Goal: Check status

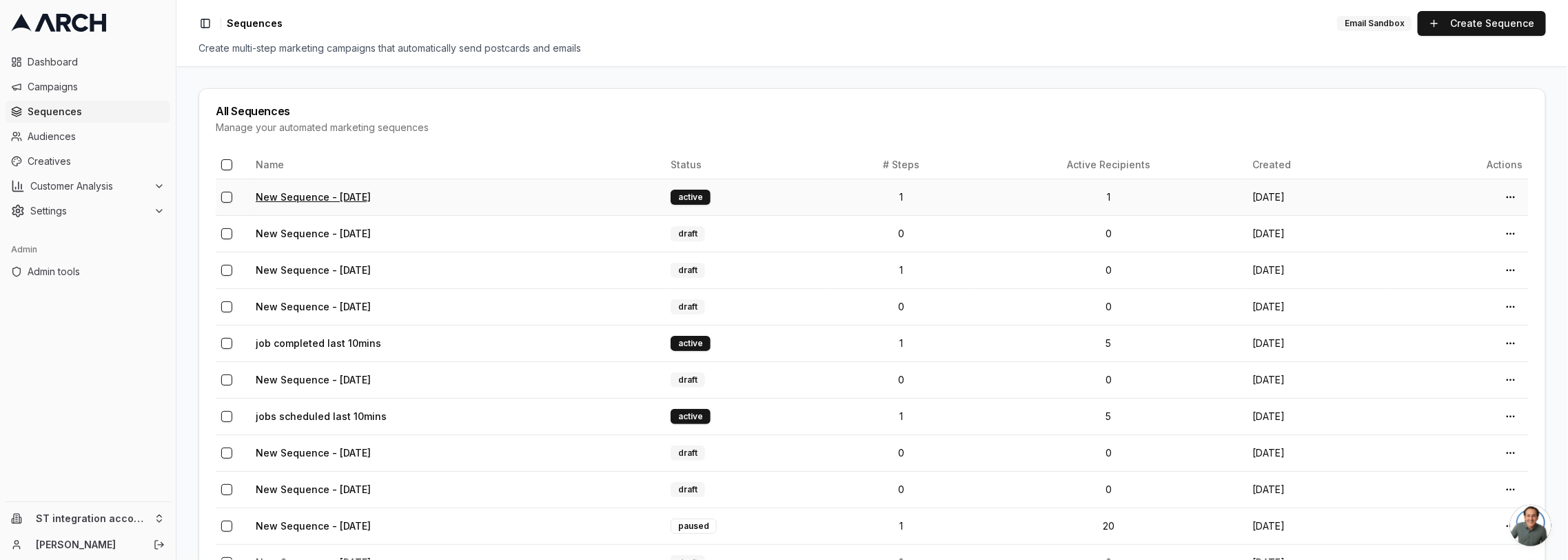
click at [284, 195] on link "New Sequence - [DATE]" at bounding box center [313, 197] width 115 height 11
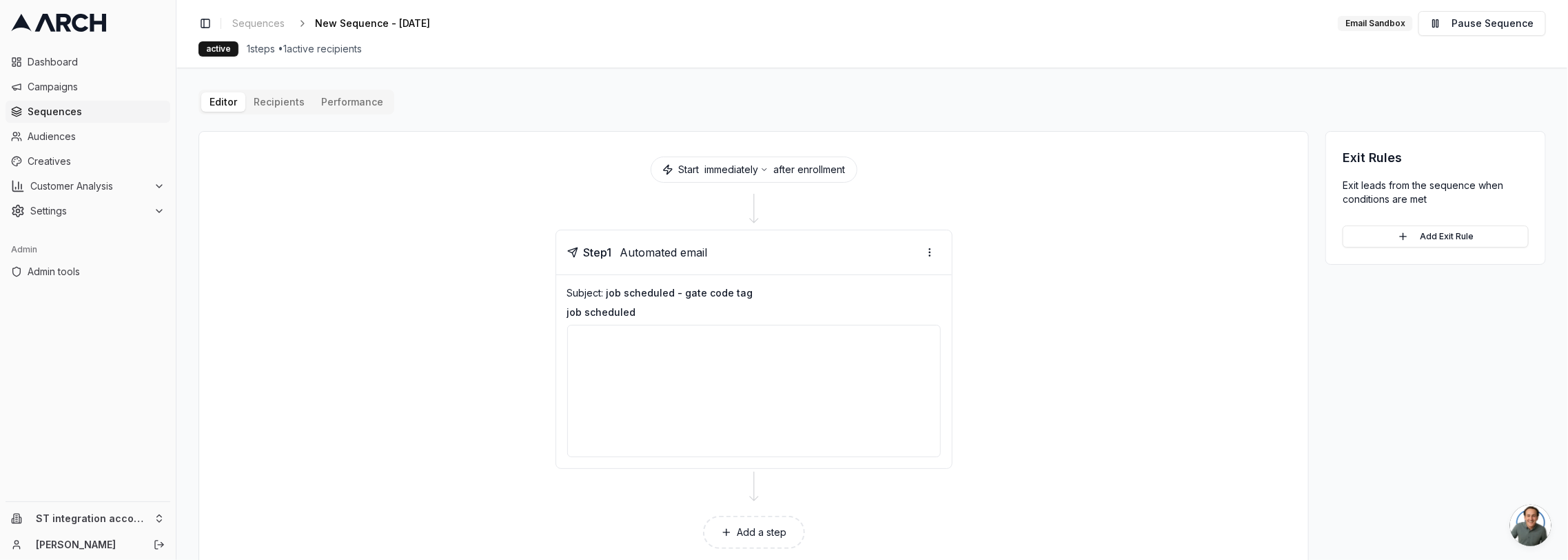
click at [289, 102] on div "Editor Recipients Performance Start immediately after enrollment Step 1 Automat…" at bounding box center [872, 332] width 1348 height 485
click at [215, 96] on button "Editor" at bounding box center [223, 102] width 44 height 19
click at [273, 97] on div "Editor Recipients Performance Start immediately after enrollment Step 1 Automat…" at bounding box center [872, 332] width 1348 height 485
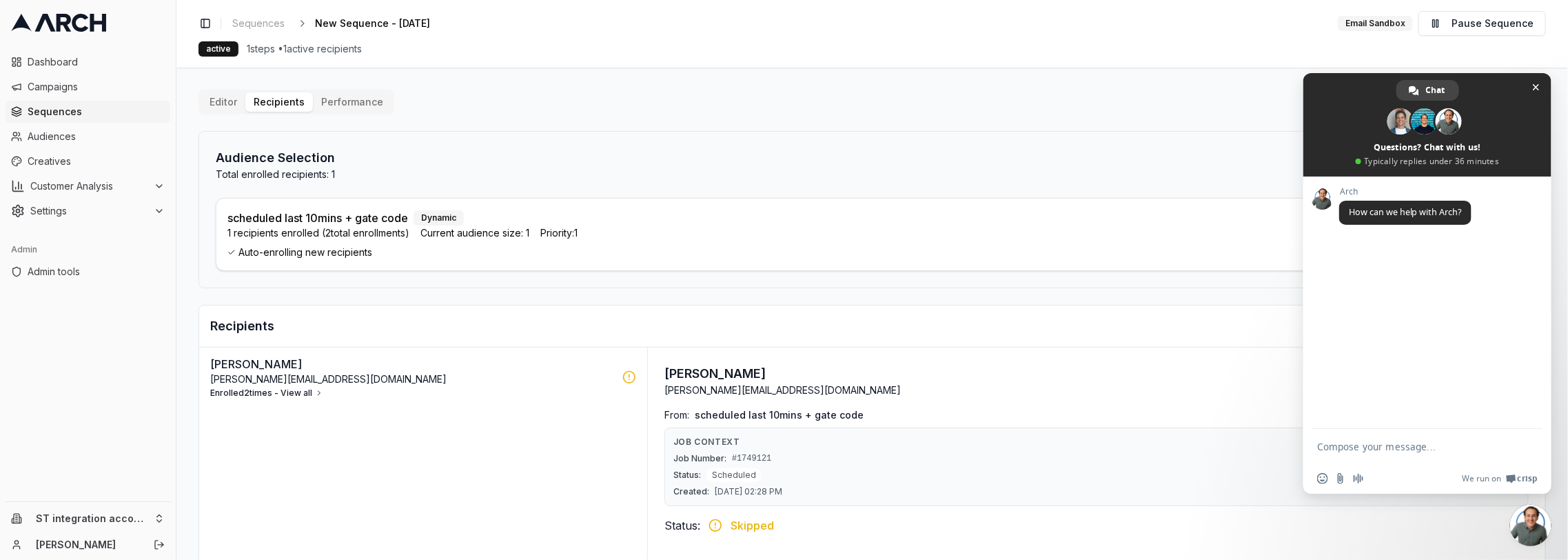
click at [296, 391] on button "Enrolled 2 times - View all" at bounding box center [267, 393] width 113 height 11
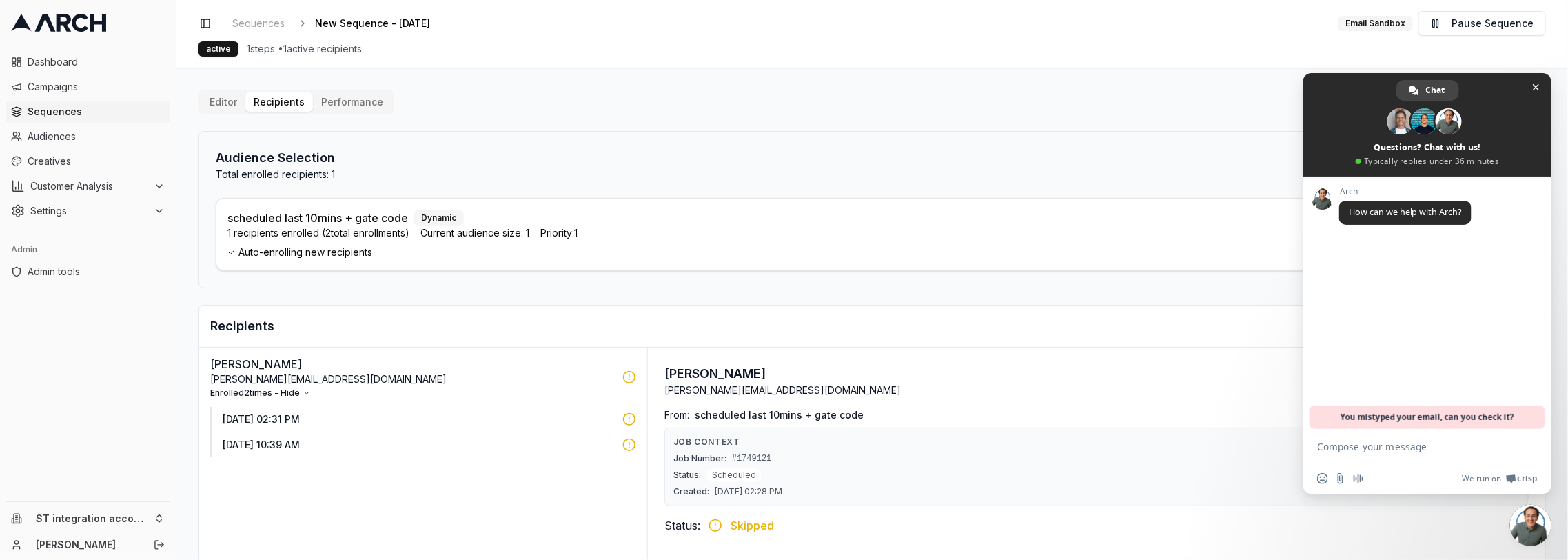
click at [373, 414] on p "[DATE] 02:31 PM" at bounding box center [418, 419] width 392 height 14
click at [1537, 85] on span "Close chat" at bounding box center [1537, 87] width 7 height 9
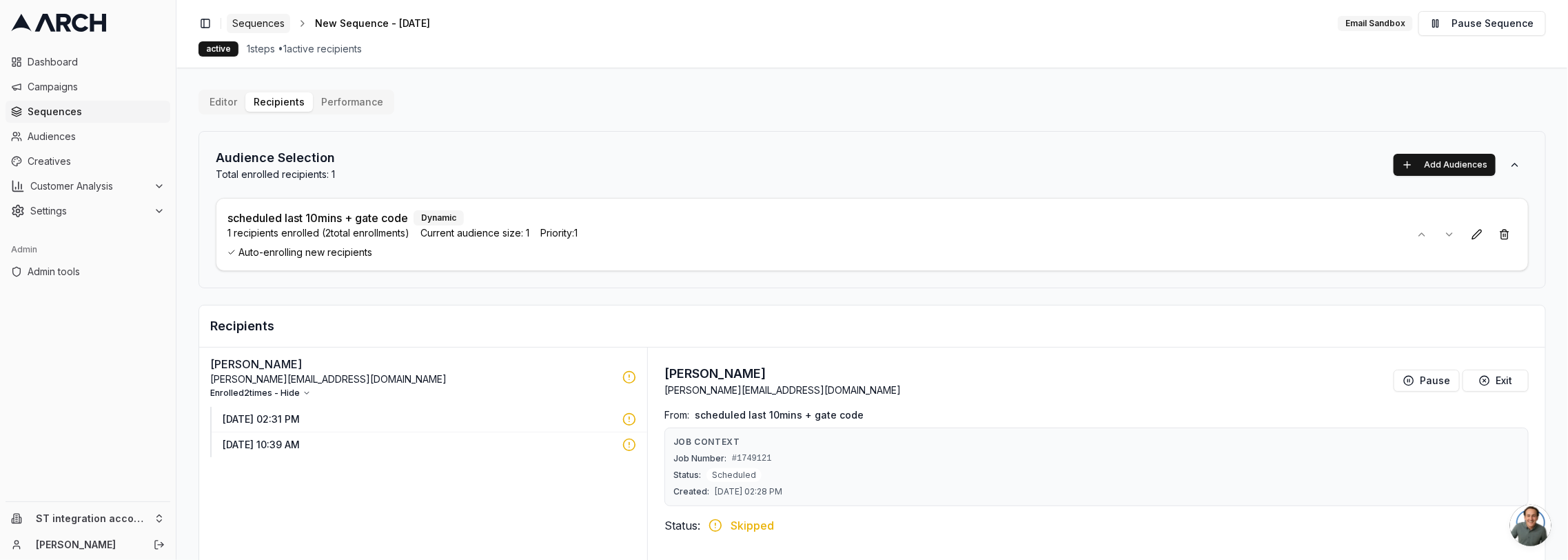
click at [272, 27] on span "Sequences" at bounding box center [259, 23] width 53 height 14
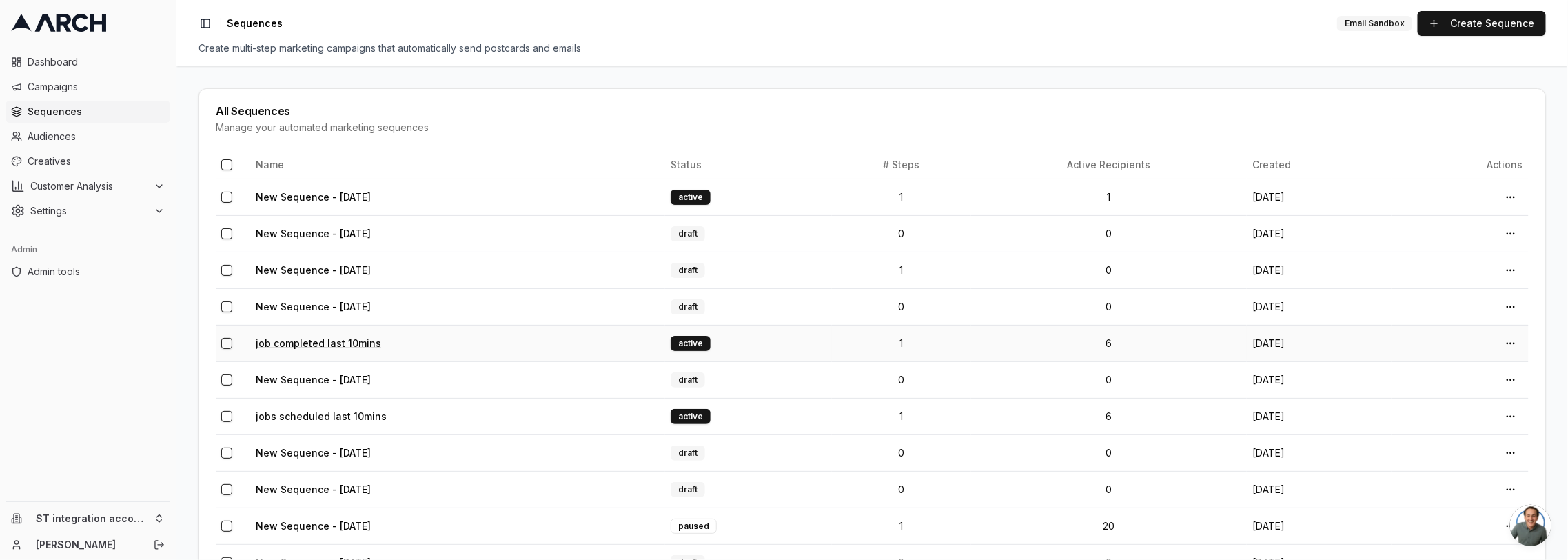
click at [338, 343] on link "job completed last 10mins" at bounding box center [318, 343] width 126 height 11
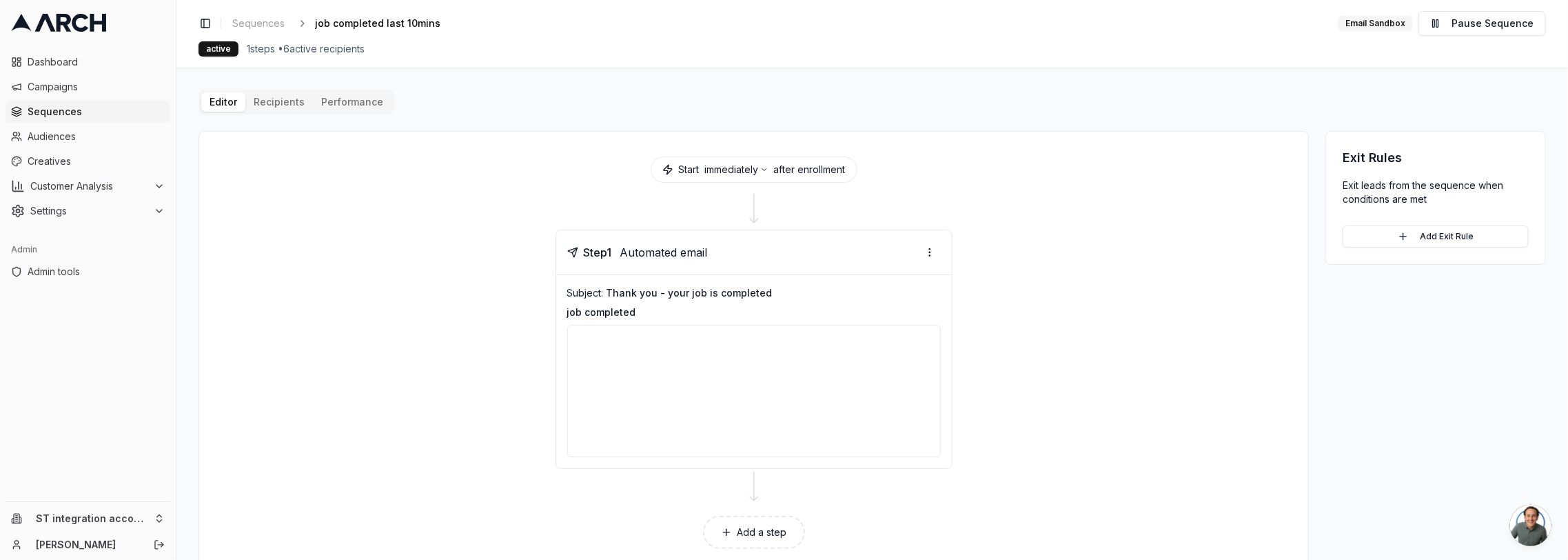
click at [281, 99] on div "Editor Recipients Performance Start immediately after enrollment Step 1 Automat…" at bounding box center [872, 332] width 1348 height 485
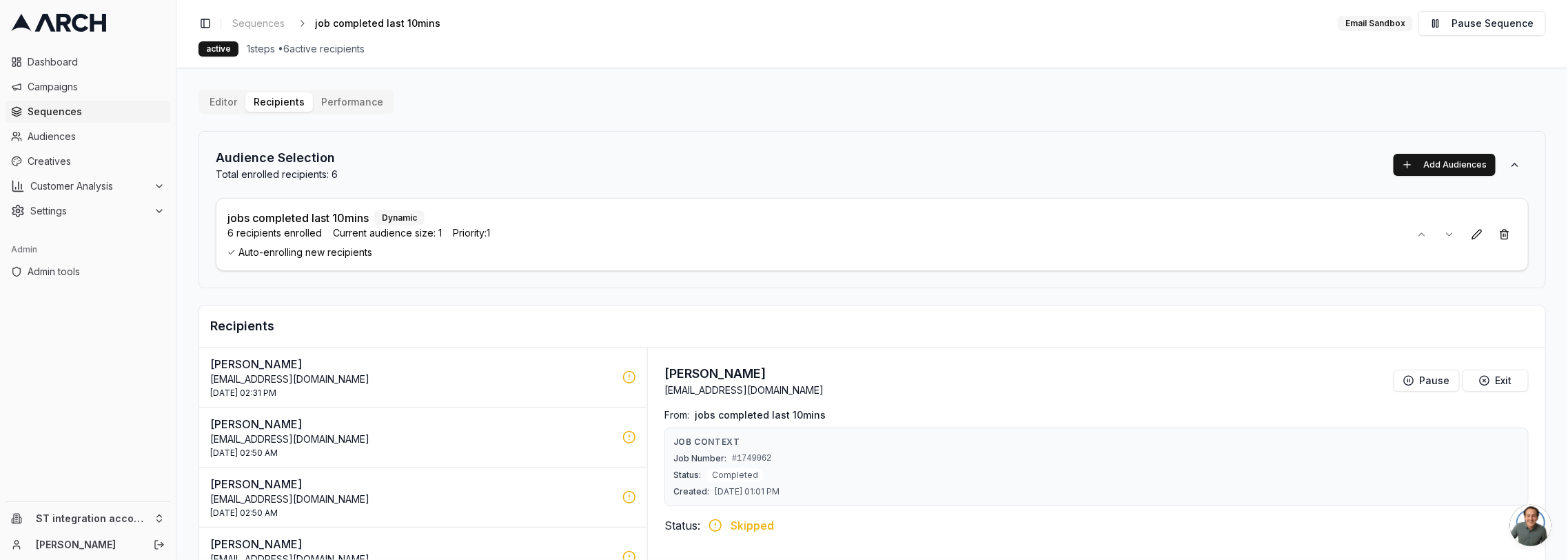
scroll to position [163, 0]
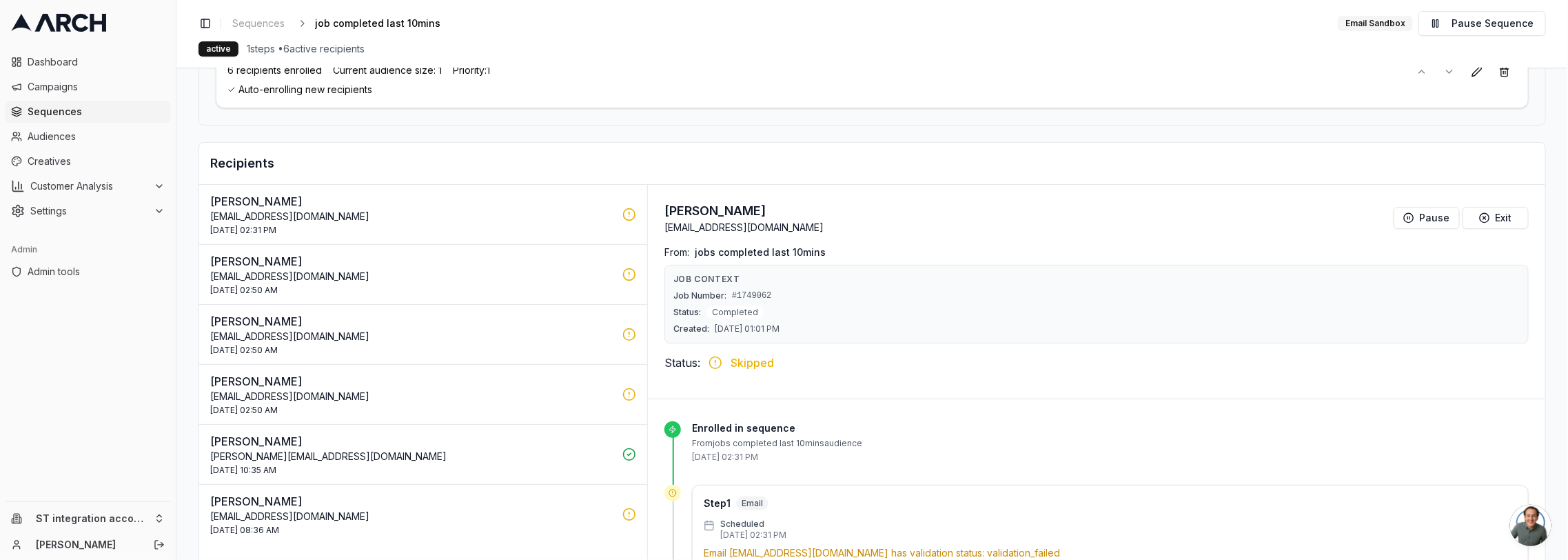
click at [512, 211] on p "noreply@servicetitan.com" at bounding box center [412, 216] width 404 height 14
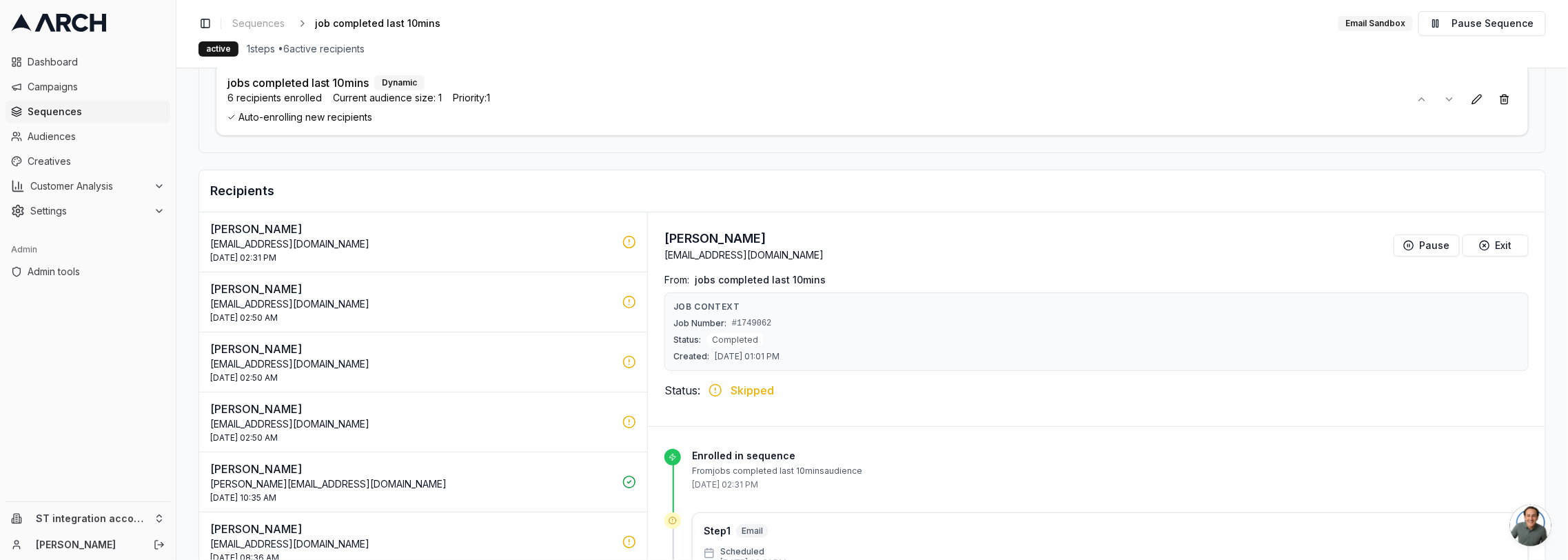
scroll to position [0, 0]
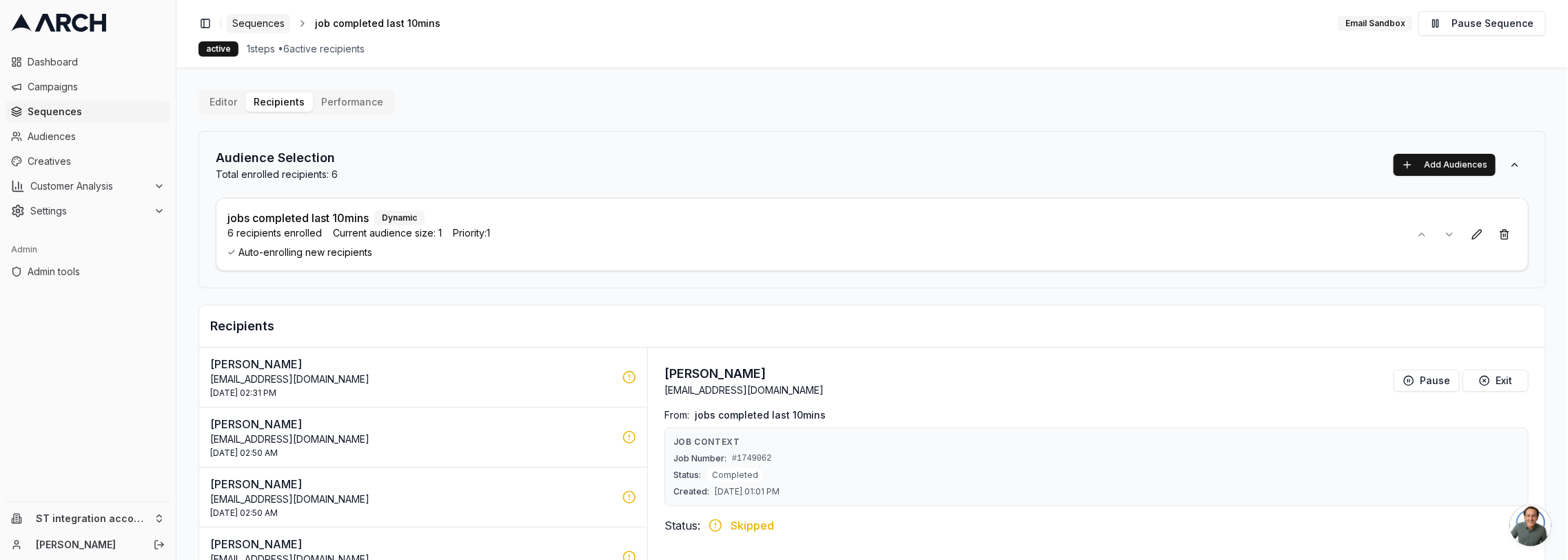
click at [258, 24] on span "Sequences" at bounding box center [259, 23] width 53 height 14
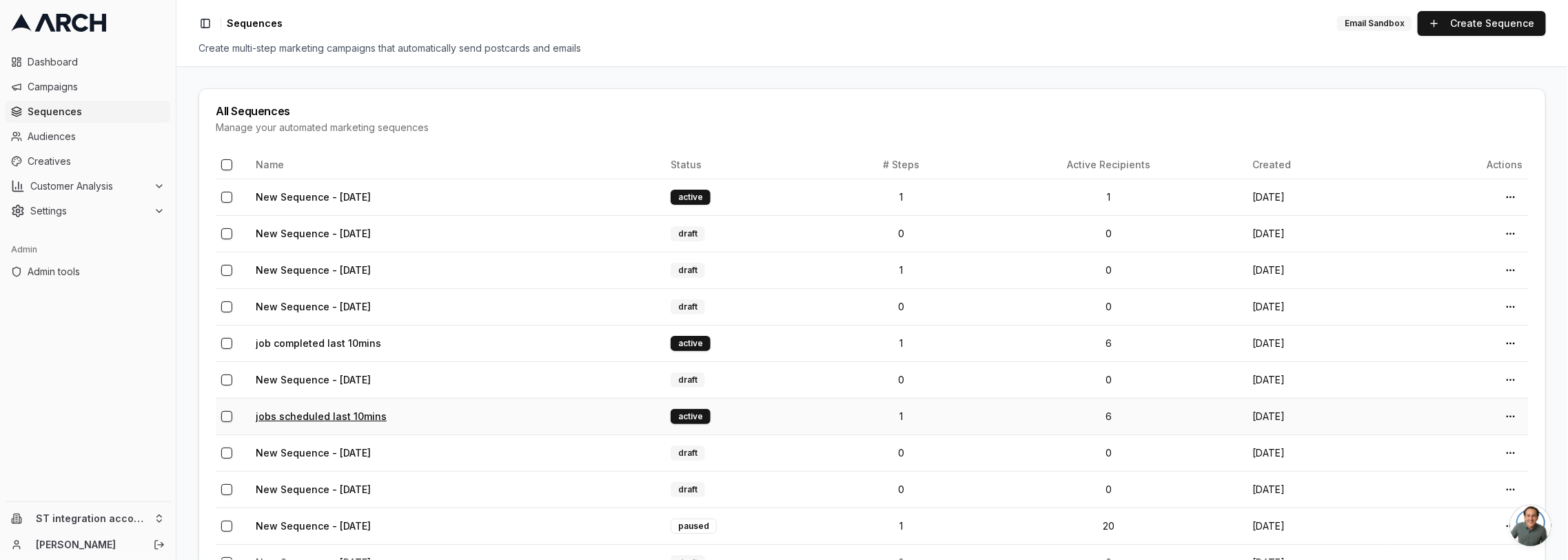
click at [350, 414] on link "jobs scheduled last 10mins" at bounding box center [321, 416] width 131 height 11
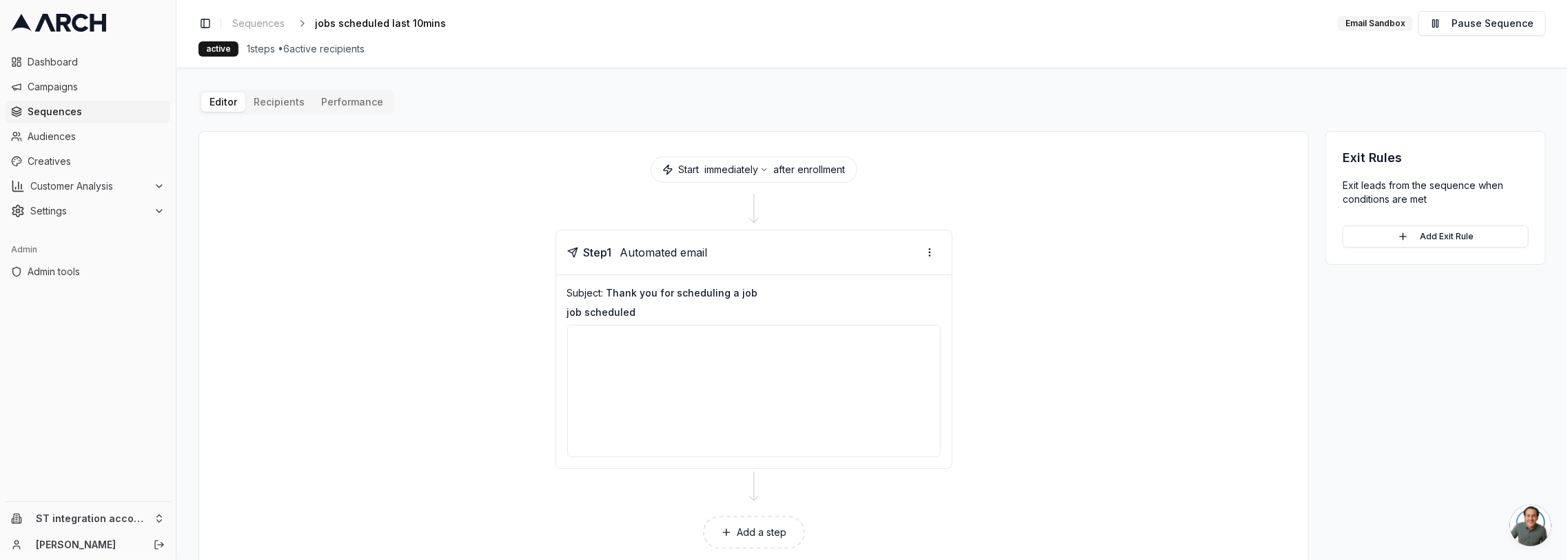
click at [276, 99] on div "Editor Recipients Performance Start immediately after enrollment Step 1 Automat…" at bounding box center [872, 332] width 1348 height 485
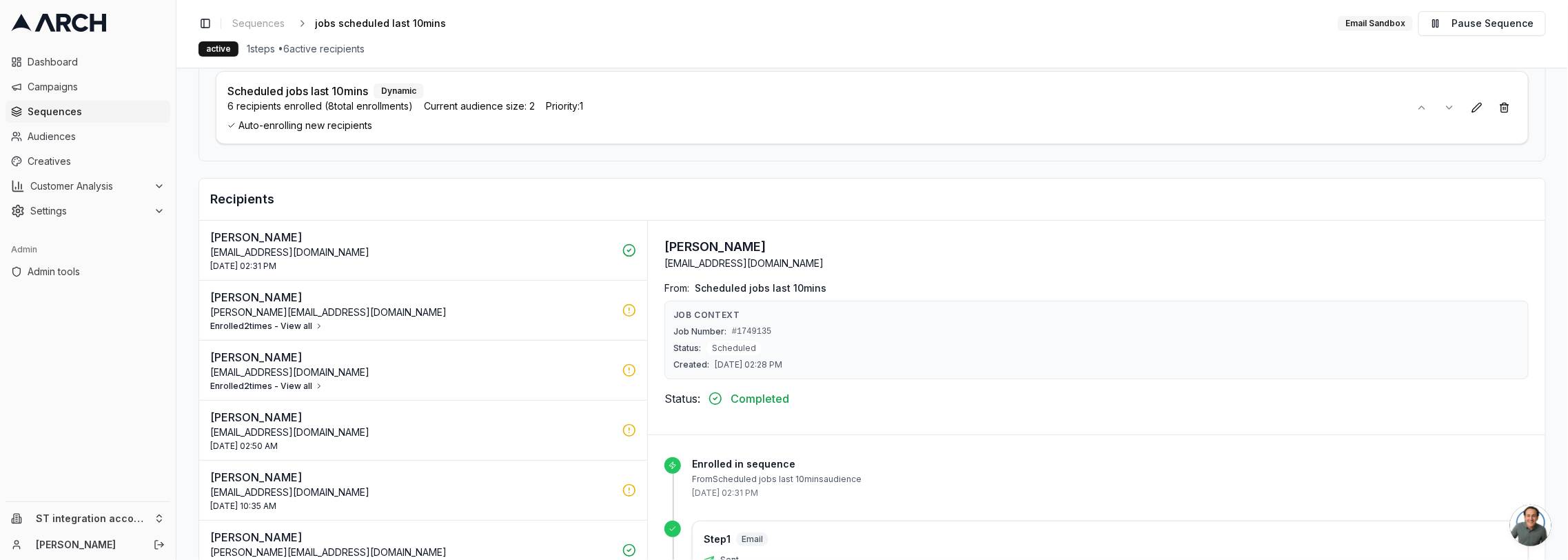
scroll to position [220, 0]
